Goal: Use online tool/utility: Utilize a website feature to perform a specific function

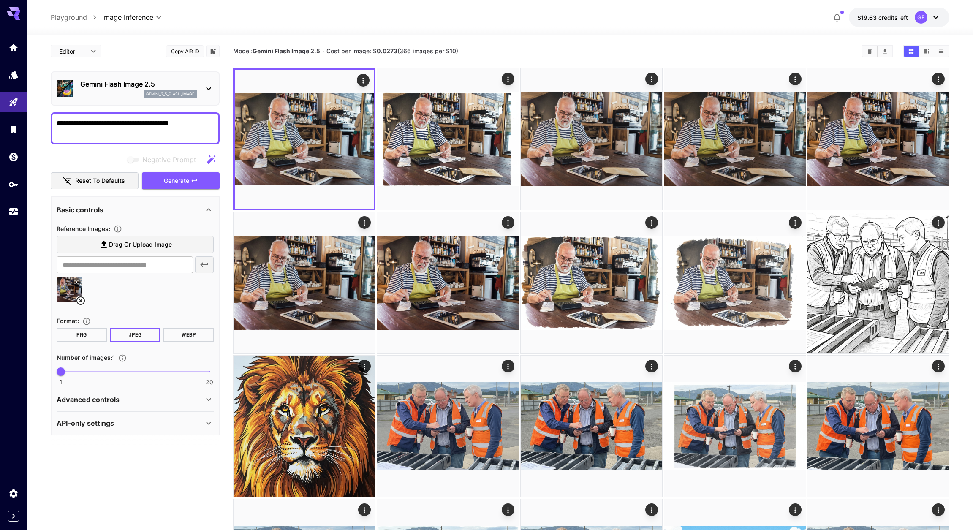
click at [79, 304] on icon at bounding box center [81, 301] width 10 height 10
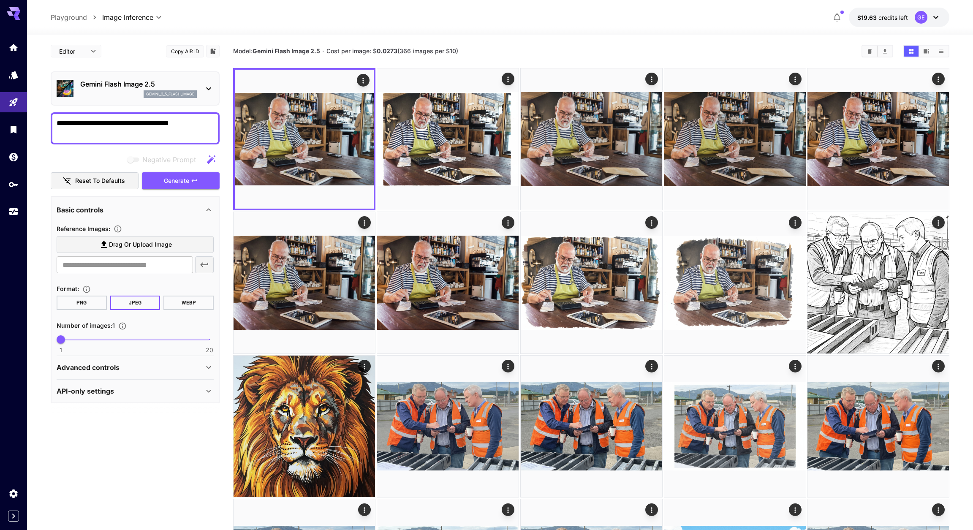
click at [112, 247] on span "Drag or upload image" at bounding box center [140, 244] width 63 height 11
click at [0, 0] on input "Drag or upload image" at bounding box center [0, 0] width 0 height 0
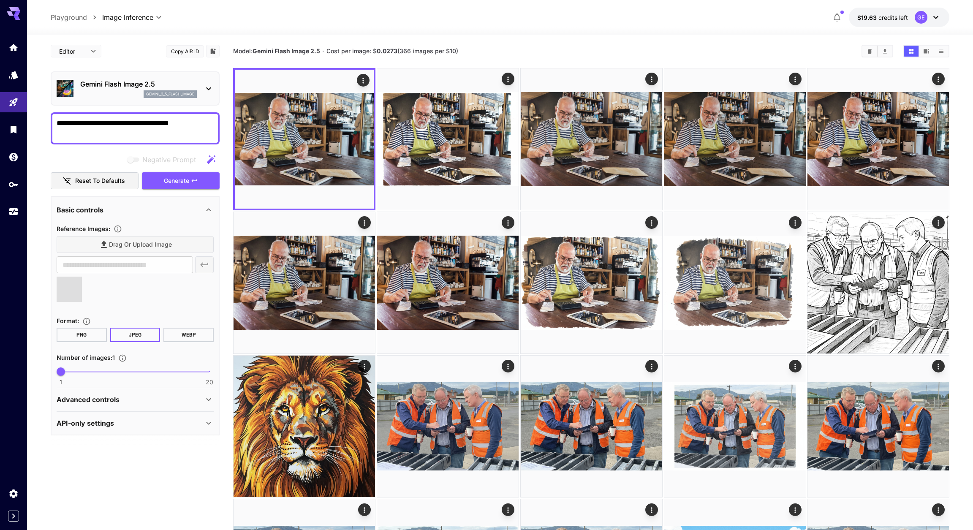
type input "**********"
click at [171, 185] on span "Generate" at bounding box center [176, 181] width 25 height 11
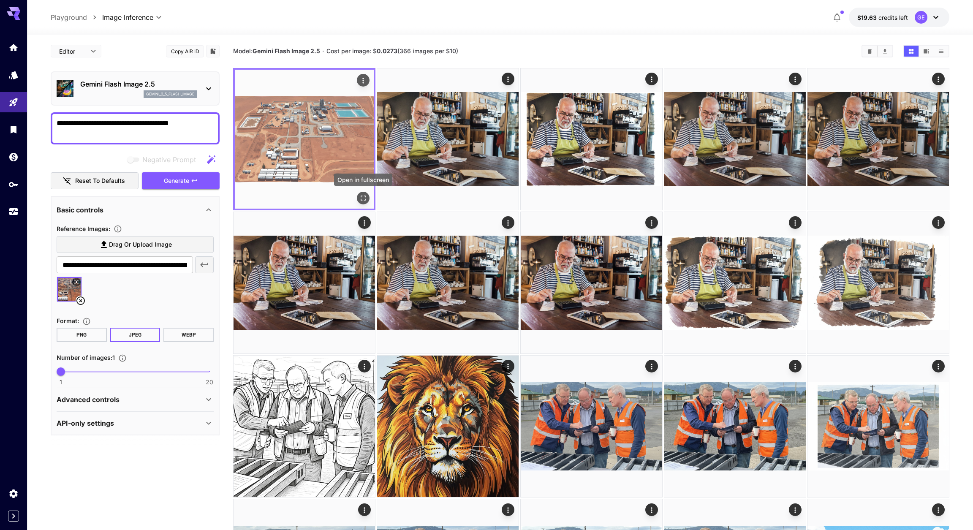
click at [362, 198] on icon "Open in fullscreen" at bounding box center [363, 198] width 8 height 8
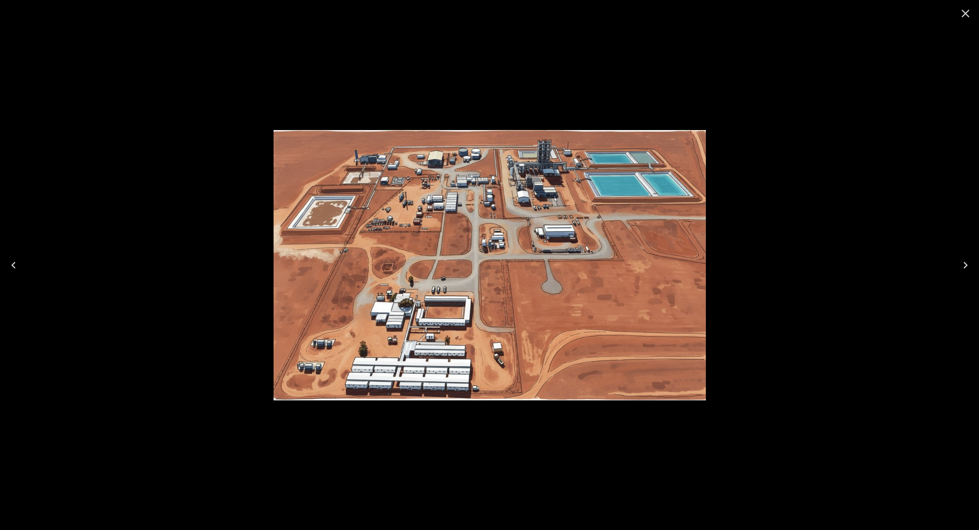
click at [966, 11] on icon "Close" at bounding box center [966, 14] width 14 height 14
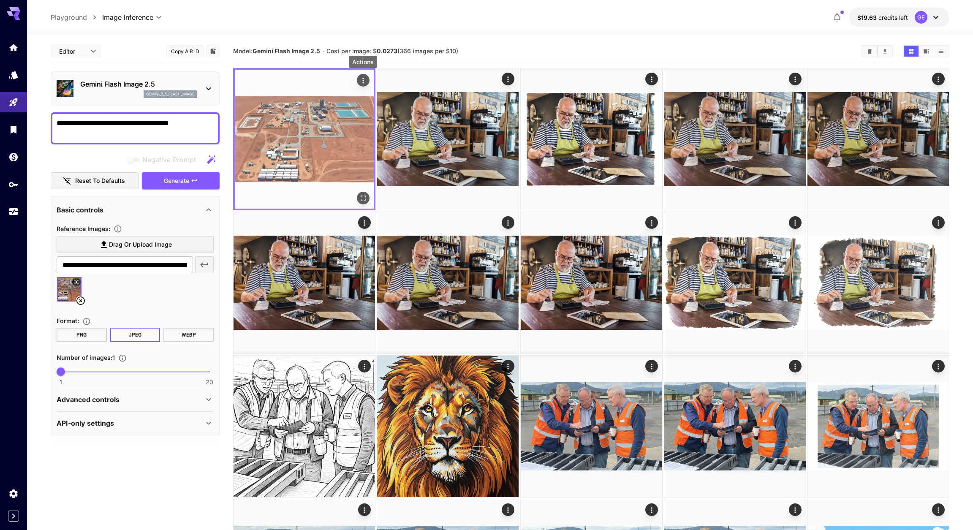
click at [364, 79] on icon "Actions" at bounding box center [363, 80] width 8 height 8
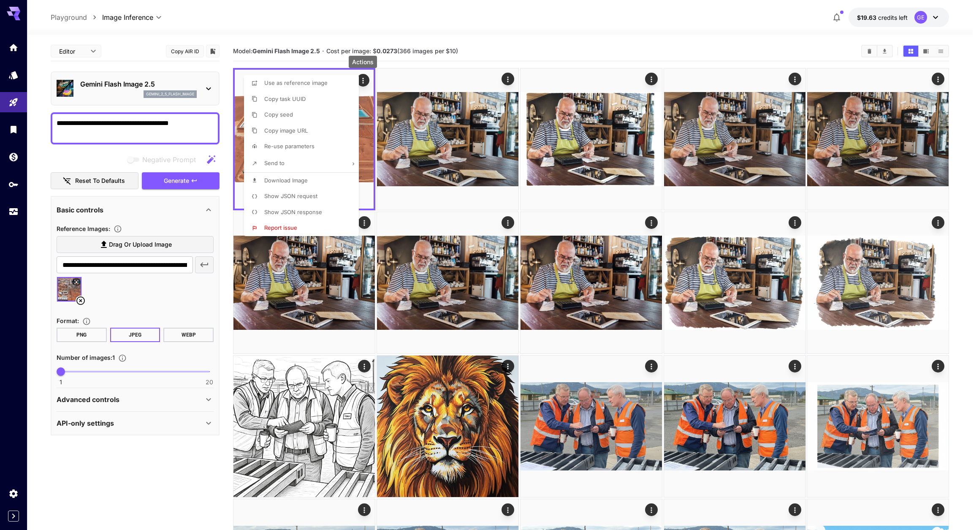
click at [295, 184] on span "Download Image" at bounding box center [285, 180] width 43 height 7
click at [82, 305] on div at bounding box center [489, 265] width 979 height 530
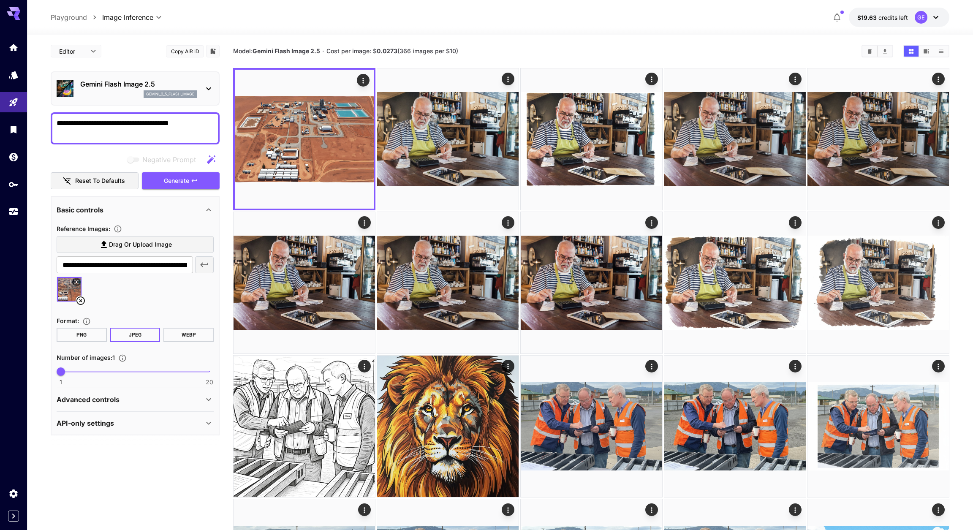
click at [80, 304] on icon at bounding box center [81, 301] width 10 height 10
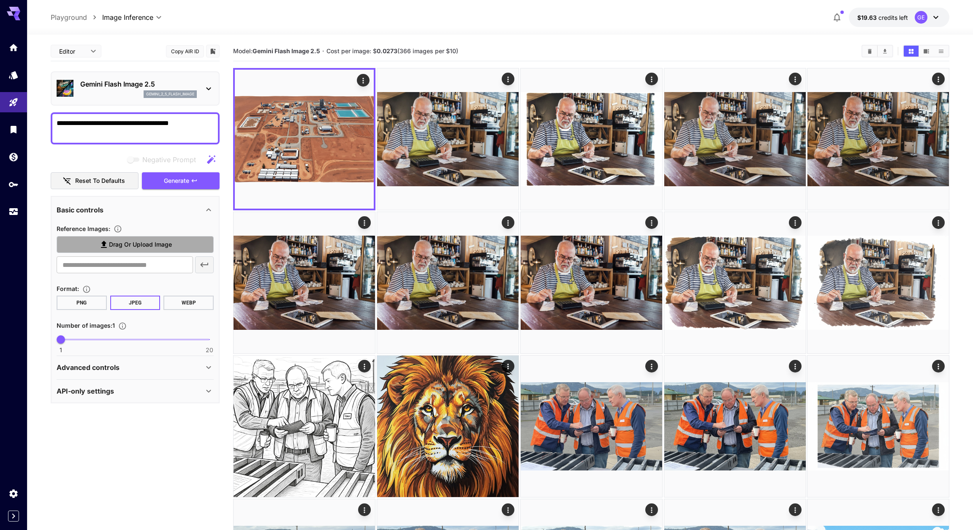
click at [113, 250] on span "Drag or upload image" at bounding box center [140, 244] width 63 height 11
click at [0, 0] on input "Drag or upload image" at bounding box center [0, 0] width 0 height 0
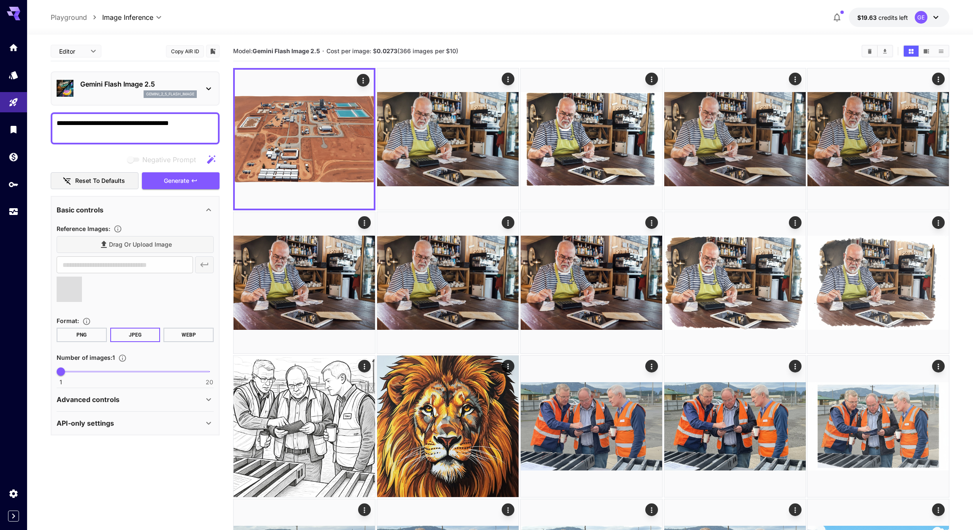
type input "**********"
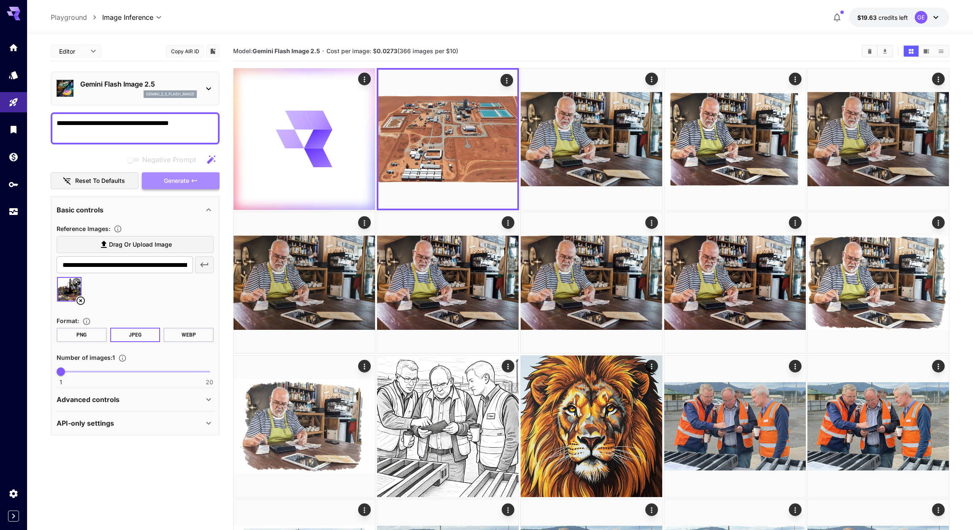
click at [175, 185] on span "Generate" at bounding box center [176, 181] width 25 height 11
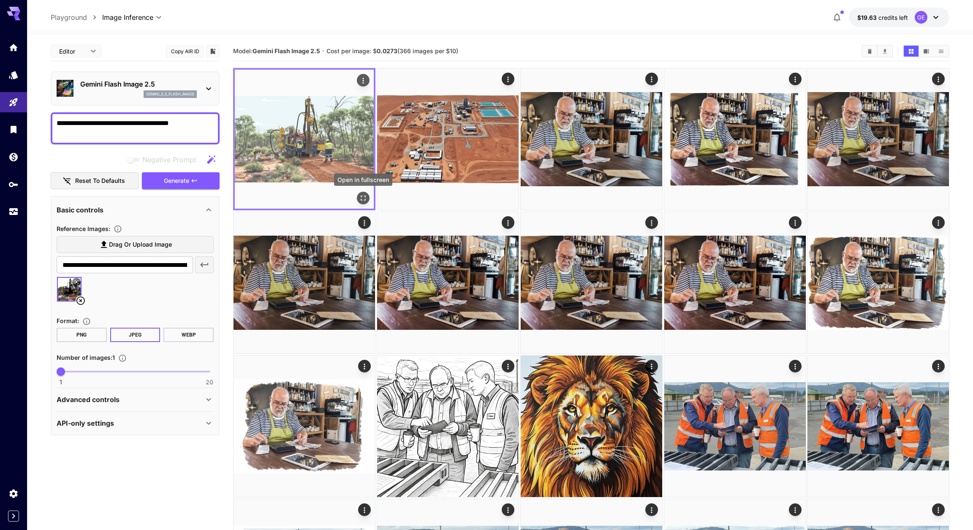
click at [362, 198] on icon "Open in fullscreen" at bounding box center [363, 198] width 8 height 8
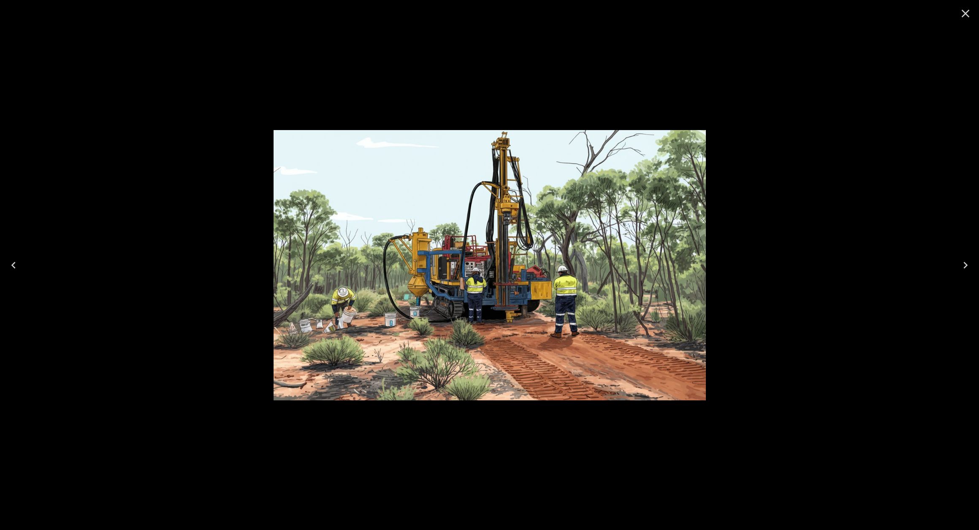
click at [966, 14] on icon "Close" at bounding box center [966, 14] width 8 height 8
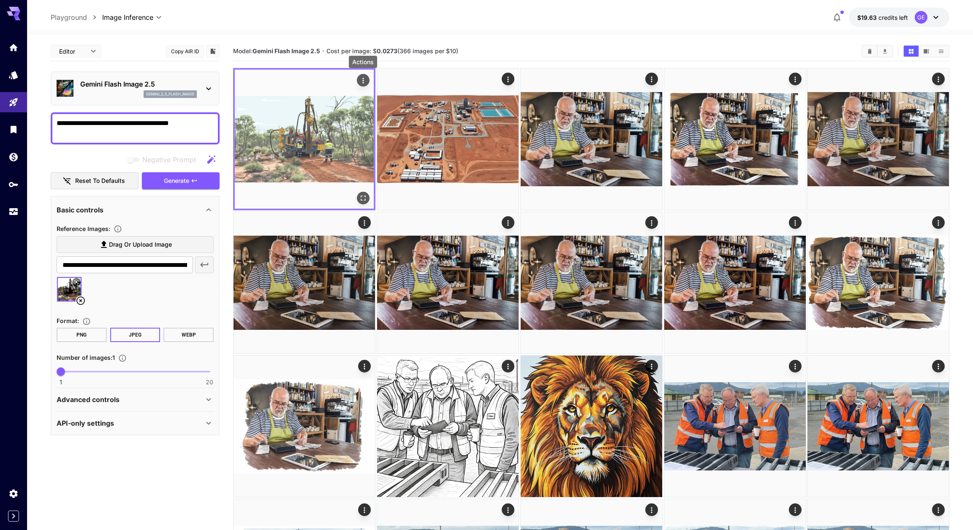
click at [364, 81] on icon "Actions" at bounding box center [363, 80] width 8 height 8
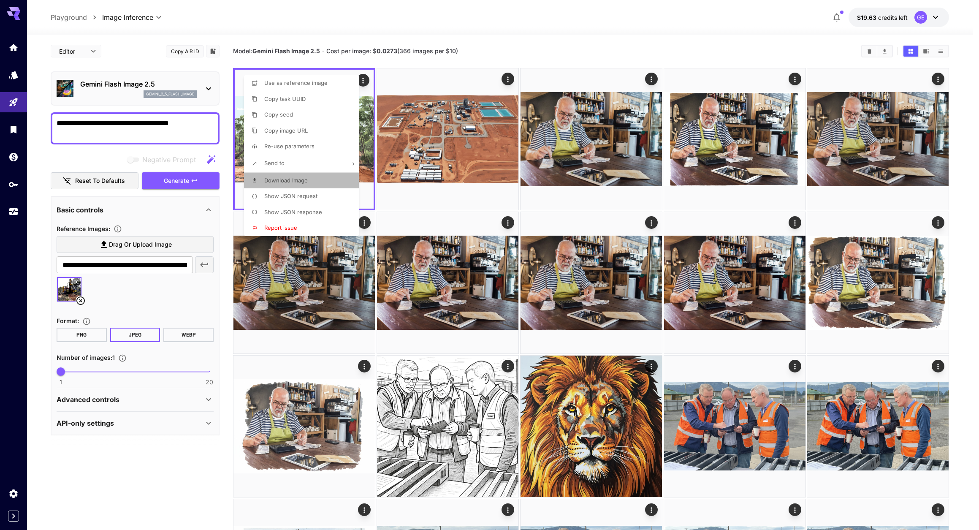
click at [307, 184] on span "Download Image" at bounding box center [285, 180] width 43 height 7
click at [132, 508] on div at bounding box center [489, 265] width 979 height 530
